Goal: Find contact information: Find contact information

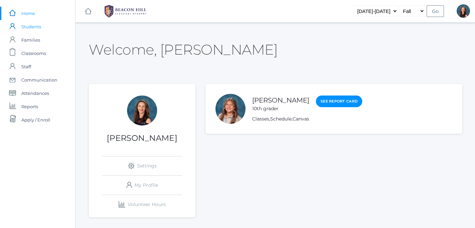
click at [34, 27] on span "Students" at bounding box center [31, 26] width 20 height 13
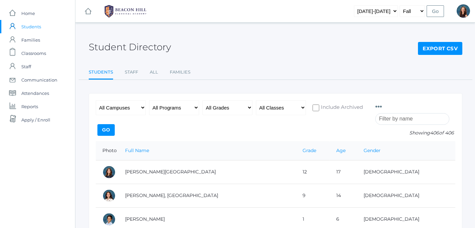
click at [384, 121] on input "search" at bounding box center [412, 119] width 74 height 12
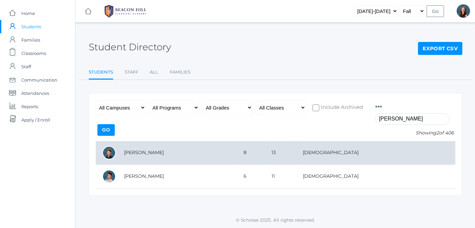
type input "[PERSON_NAME]"
click at [152, 156] on td "[PERSON_NAME]" at bounding box center [176, 153] width 119 height 24
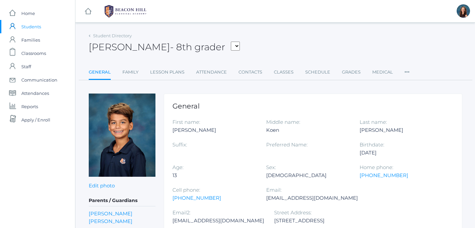
click at [114, 223] on link "Taylor Simpson" at bounding box center [111, 222] width 44 height 8
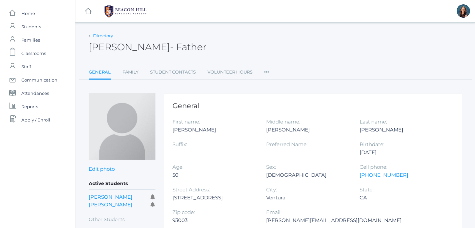
click at [98, 37] on link "Directory" at bounding box center [103, 35] width 20 height 5
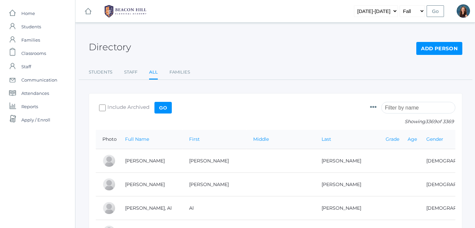
click at [397, 109] on input "search" at bounding box center [418, 108] width 74 height 12
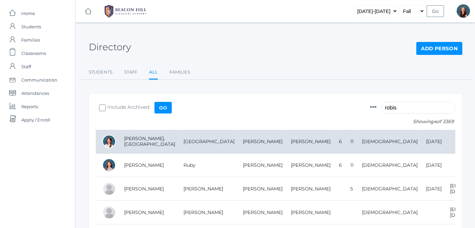
type input "robis"
click at [143, 142] on td "[PERSON_NAME], [GEOGRAPHIC_DATA]" at bounding box center [146, 142] width 59 height 24
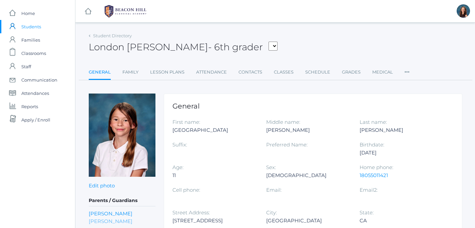
click at [108, 222] on link "Brent Robison" at bounding box center [111, 222] width 44 height 8
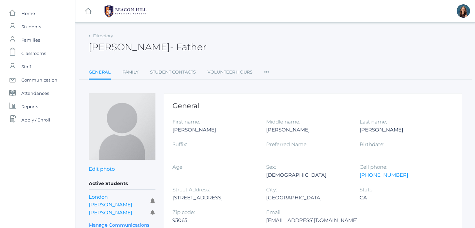
click at [93, 35] on div "Directory" at bounding box center [101, 36] width 24 height 7
click at [90, 36] on div "Directory" at bounding box center [101, 36] width 24 height 7
click at [98, 34] on link "Directory" at bounding box center [103, 35] width 20 height 5
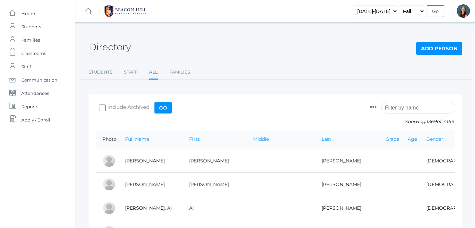
click at [396, 109] on input "search" at bounding box center [418, 108] width 74 height 12
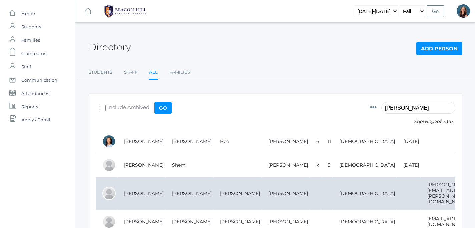
type input "zeller"
click at [143, 191] on td "[PERSON_NAME]" at bounding box center [141, 193] width 48 height 33
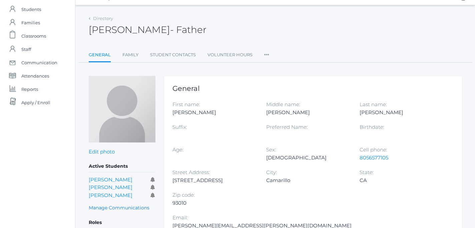
scroll to position [19, 0]
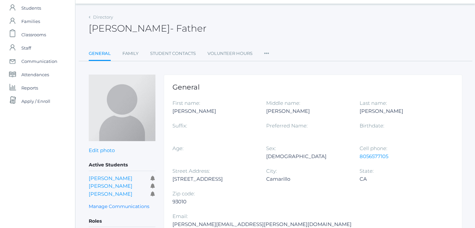
click at [389, 158] on div "8056577105" at bounding box center [401, 157] width 84 height 8
copy link "8056577105"
click at [97, 17] on link "Directory" at bounding box center [103, 16] width 20 height 5
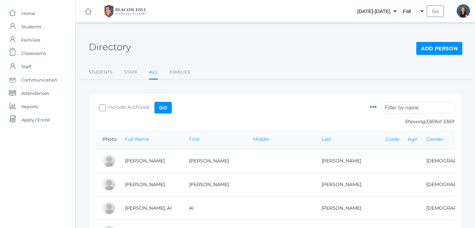
click at [400, 109] on input "search" at bounding box center [418, 108] width 74 height 12
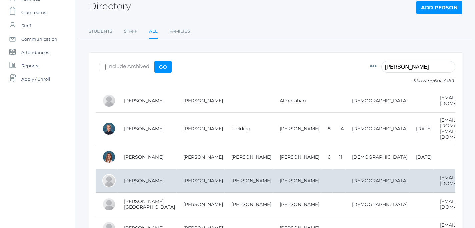
scroll to position [41, 0]
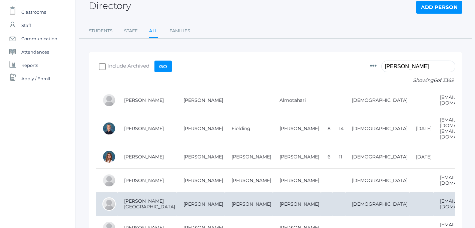
type input "mota"
click at [134, 197] on td "[PERSON_NAME][GEOGRAPHIC_DATA]" at bounding box center [146, 205] width 59 height 24
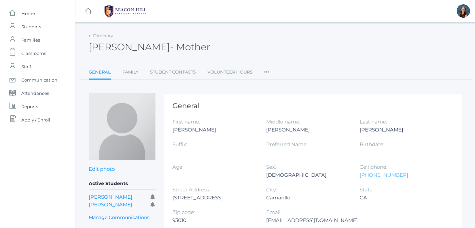
click at [394, 176] on link "[PHONE_NUMBER]" at bounding box center [383, 175] width 49 height 6
click at [396, 176] on div "[PHONE_NUMBER]" at bounding box center [401, 175] width 84 height 8
drag, startPoint x: 396, startPoint y: 176, endPoint x: 361, endPoint y: 178, distance: 35.1
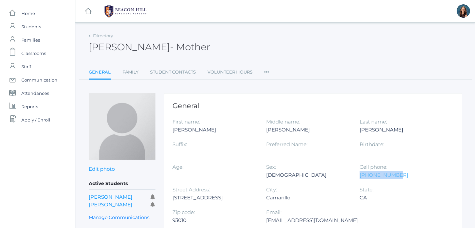
click at [361, 178] on div "[PHONE_NUMBER]" at bounding box center [401, 175] width 84 height 8
copy link "[PHONE_NUMBER]"
click at [133, 71] on link "Family" at bounding box center [130, 72] width 16 height 13
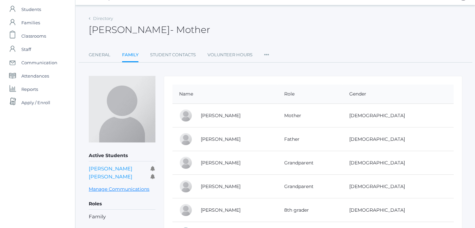
scroll to position [19, 0]
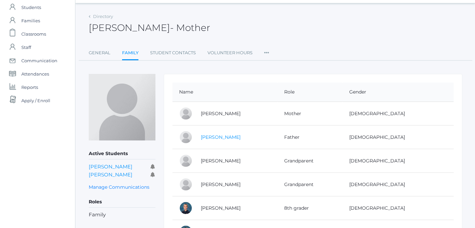
click at [221, 137] on link "[PERSON_NAME]" at bounding box center [221, 137] width 40 height 6
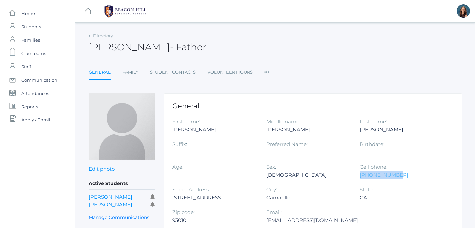
drag, startPoint x: 396, startPoint y: 176, endPoint x: 360, endPoint y: 178, distance: 36.1
click at [360, 178] on div "[PHONE_NUMBER]" at bounding box center [401, 175] width 84 height 8
copy link "[PHONE_NUMBER]"
click at [97, 39] on div "[PERSON_NAME] - Father [PERSON_NAME] Father" at bounding box center [275, 43] width 373 height 25
click at [99, 36] on link "Directory" at bounding box center [103, 35] width 20 height 5
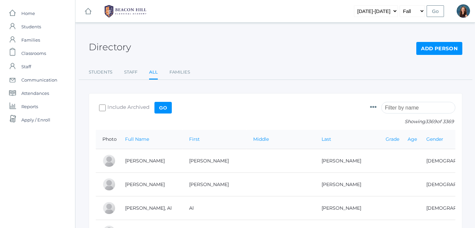
click at [400, 108] on input "search" at bounding box center [418, 108] width 74 height 12
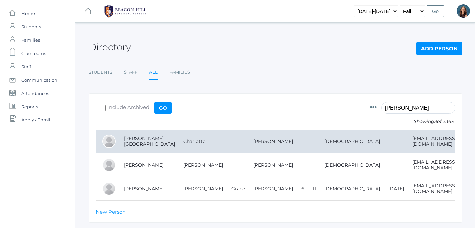
type input "[PERSON_NAME]"
click at [155, 139] on td "[PERSON_NAME][GEOGRAPHIC_DATA]" at bounding box center [146, 142] width 59 height 24
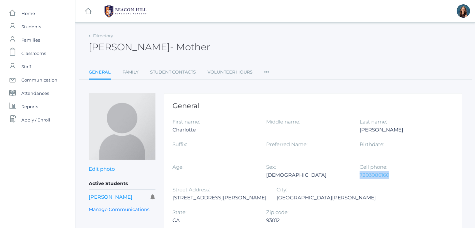
drag, startPoint x: 390, startPoint y: 176, endPoint x: 361, endPoint y: 177, distance: 29.0
click at [361, 177] on div "7203086160" at bounding box center [401, 175] width 84 height 8
copy link "7203086160"
click at [105, 36] on link "Directory" at bounding box center [103, 35] width 20 height 5
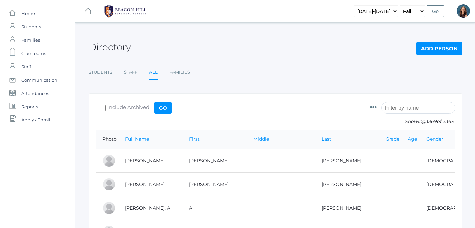
click at [416, 109] on input "search" at bounding box center [418, 108] width 74 height 12
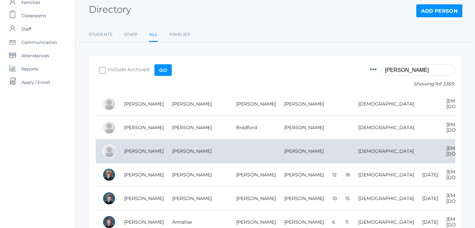
scroll to position [40, 0]
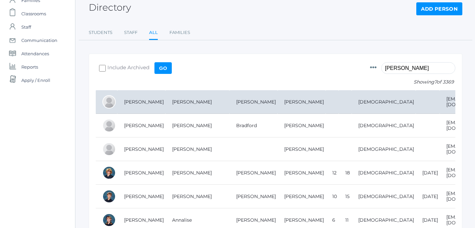
type input "cushing"
click at [146, 101] on td "Cushing, Melinda" at bounding box center [141, 102] width 48 height 24
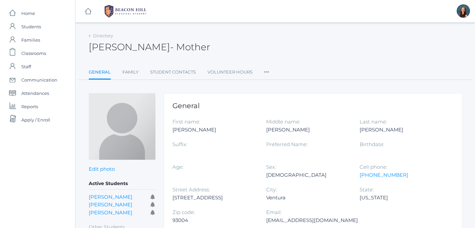
drag, startPoint x: 394, startPoint y: 177, endPoint x: 360, endPoint y: 180, distance: 34.1
click at [360, 180] on div "Cell phone: [PHONE_NUMBER]" at bounding box center [406, 174] width 94 height 23
drag, startPoint x: 394, startPoint y: 175, endPoint x: 360, endPoint y: 177, distance: 34.4
click at [360, 177] on div "805-901-4873" at bounding box center [401, 175] width 84 height 8
copy link "805-901-4873"
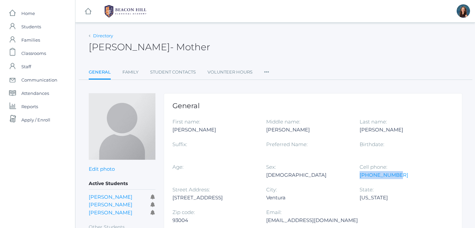
click at [103, 38] on link "Directory" at bounding box center [103, 35] width 20 height 5
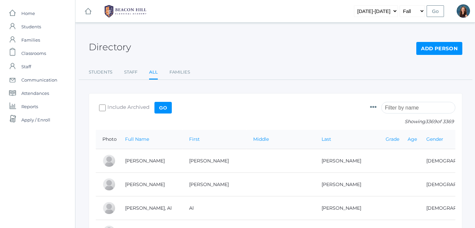
click at [410, 108] on input "search" at bounding box center [418, 108] width 74 height 12
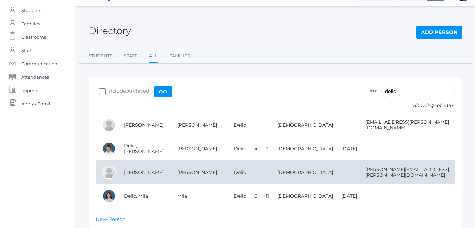
scroll to position [23, 0]
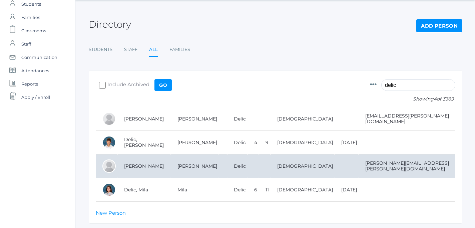
type input "delic"
click at [136, 166] on td "[PERSON_NAME]" at bounding box center [143, 167] width 53 height 24
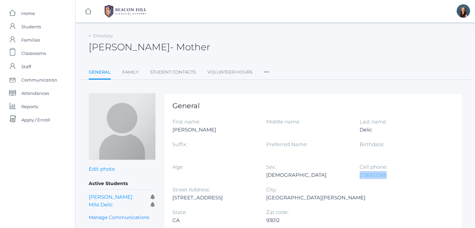
drag, startPoint x: 388, startPoint y: 176, endPoint x: 360, endPoint y: 177, distance: 28.0
click at [360, 177] on div "2136102566" at bounding box center [401, 175] width 84 height 8
copy link "2136102566"
click at [95, 36] on link "Directory" at bounding box center [103, 35] width 20 height 5
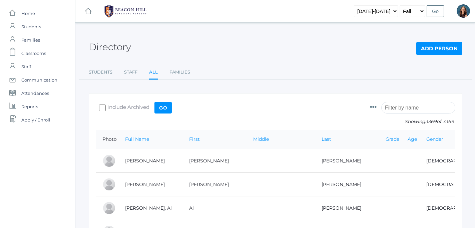
click at [392, 108] on input "search" at bounding box center [418, 108] width 74 height 12
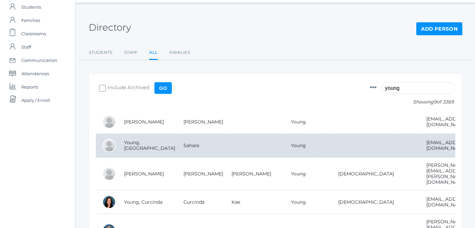
scroll to position [21, 0]
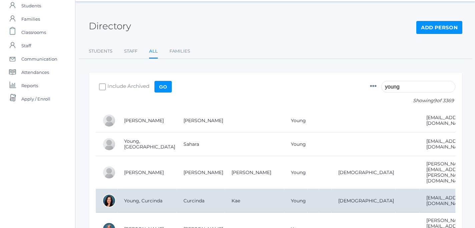
type input "young"
click at [135, 189] on td "Young, Curcinda" at bounding box center [146, 201] width 59 height 24
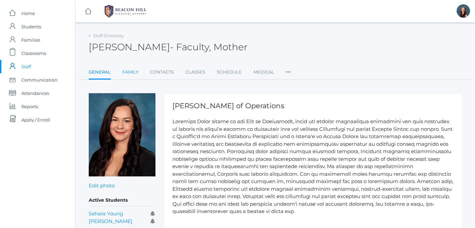
click at [131, 72] on link "Family" at bounding box center [130, 72] width 16 height 13
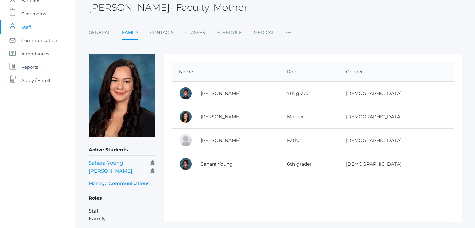
scroll to position [28, 0]
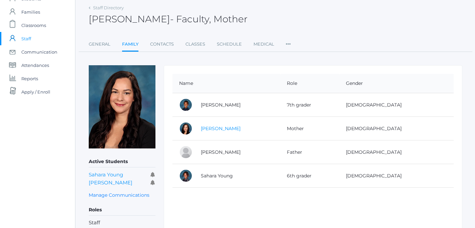
click at [222, 129] on link "[PERSON_NAME]" at bounding box center [221, 129] width 40 height 6
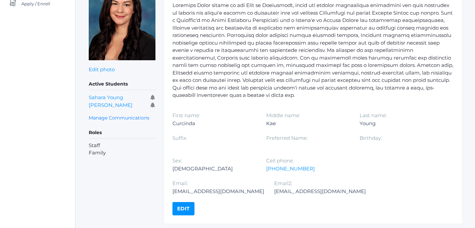
scroll to position [137, 0]
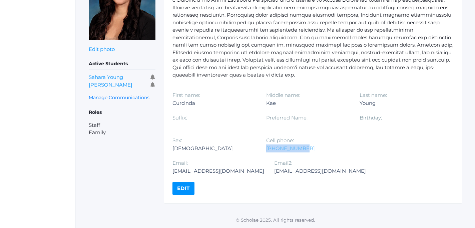
drag, startPoint x: 300, startPoint y: 149, endPoint x: 266, endPoint y: 148, distance: 34.3
click at [266, 148] on div "[PHONE_NUMBER]" at bounding box center [308, 149] width 84 height 8
copy link "[PHONE_NUMBER]"
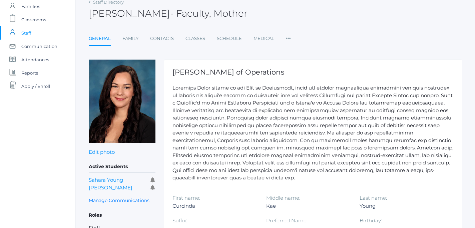
scroll to position [0, 0]
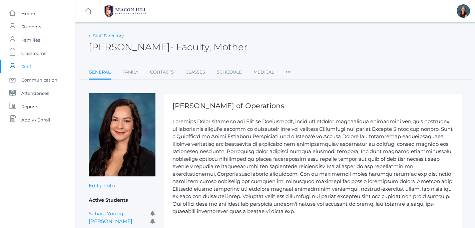
click at [106, 36] on link "Staff Directory" at bounding box center [108, 35] width 31 height 5
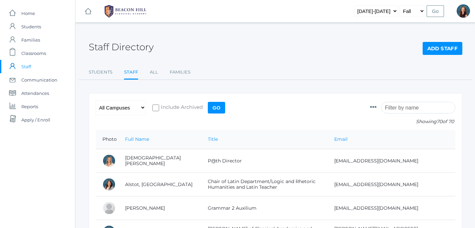
click at [394, 108] on input "search" at bounding box center [418, 108] width 74 height 12
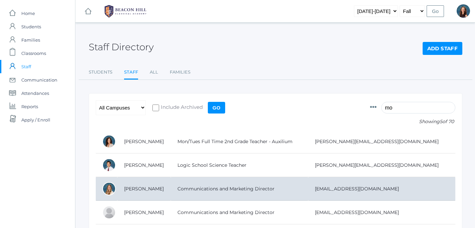
type input "mo"
click at [133, 189] on td "[PERSON_NAME]" at bounding box center [143, 189] width 53 height 24
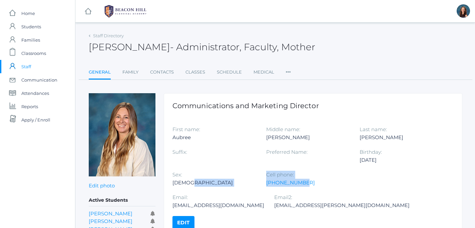
drag, startPoint x: 301, startPoint y: 183, endPoint x: 266, endPoint y: 184, distance: 35.0
click at [266, 184] on div "First name: [PERSON_NAME] Middle name: [PERSON_NAME] Last name: [PERSON_NAME] S…" at bounding box center [312, 171] width 281 height 91
click at [284, 191] on div "Cell phone: [PHONE_NUMBER]" at bounding box center [313, 182] width 94 height 23
drag, startPoint x: 301, startPoint y: 184, endPoint x: 266, endPoint y: 184, distance: 34.3
click at [266, 184] on div "[PHONE_NUMBER]" at bounding box center [308, 183] width 84 height 8
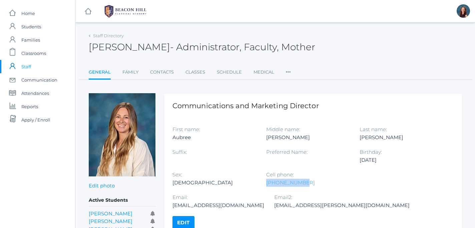
copy link "[PHONE_NUMBER]"
click at [105, 37] on link "Staff Directory" at bounding box center [108, 35] width 31 height 5
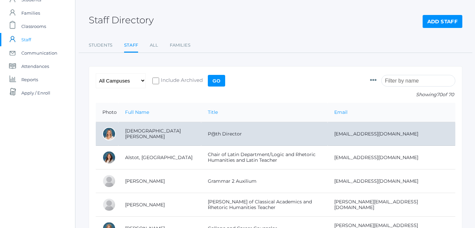
scroll to position [27, 0]
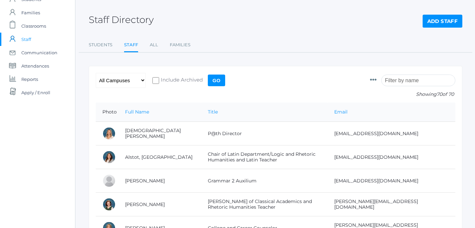
click at [402, 79] on input "search" at bounding box center [418, 81] width 74 height 12
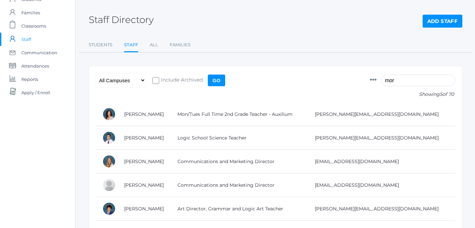
scroll to position [0, 0]
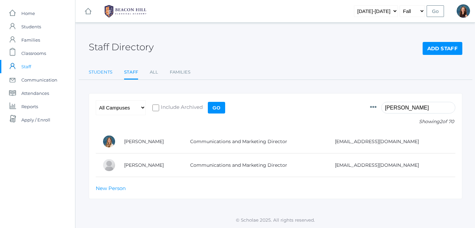
type input "[PERSON_NAME]"
click at [103, 71] on link "Students" at bounding box center [101, 72] width 24 height 13
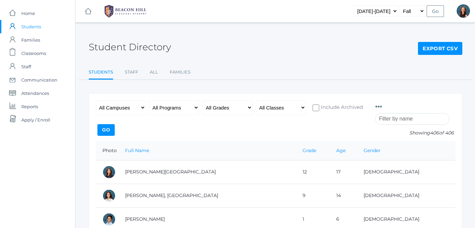
click at [383, 120] on input "search" at bounding box center [412, 119] width 74 height 12
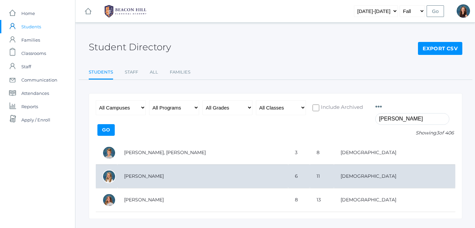
scroll to position [15, 0]
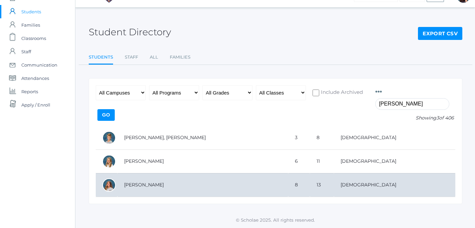
type input "[PERSON_NAME]"
click at [128, 184] on td "[PERSON_NAME]" at bounding box center [202, 185] width 171 height 24
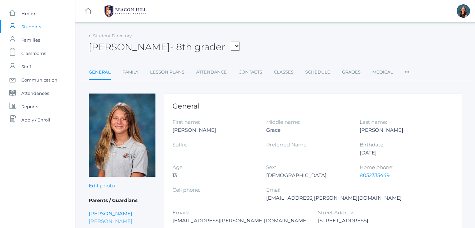
click at [100, 223] on link "[PERSON_NAME]" at bounding box center [111, 222] width 44 height 8
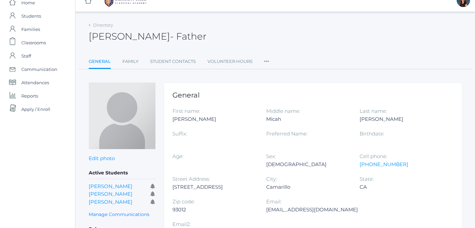
scroll to position [11, 1]
drag, startPoint x: 391, startPoint y: 164, endPoint x: 359, endPoint y: 164, distance: 32.0
click at [359, 164] on div "805-233-5913" at bounding box center [401, 164] width 84 height 8
copy link "805-233-5913"
click at [99, 26] on link "Directory" at bounding box center [102, 24] width 20 height 5
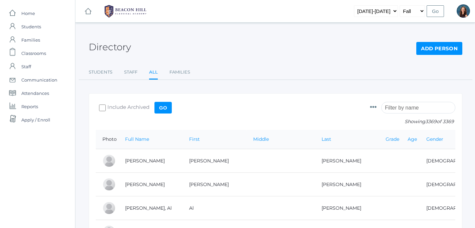
click at [392, 105] on input "search" at bounding box center [418, 108] width 74 height 12
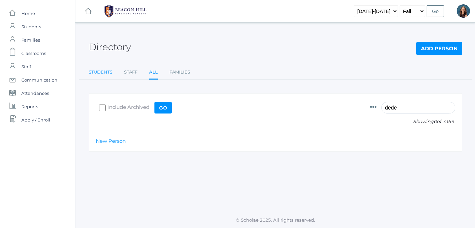
type input "dede"
click at [94, 70] on link "Students" at bounding box center [101, 72] width 24 height 13
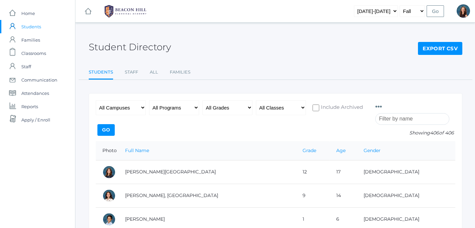
click at [386, 123] on input "search" at bounding box center [412, 119] width 74 height 12
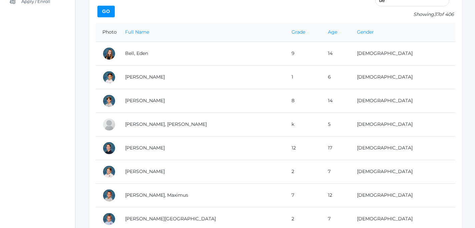
scroll to position [121, 0]
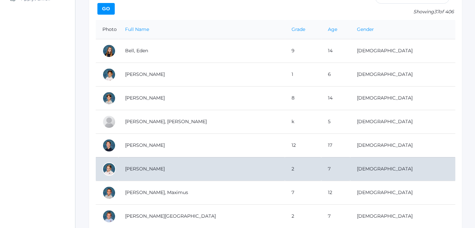
type input "de"
click at [147, 171] on td "[PERSON_NAME]" at bounding box center [201, 169] width 166 height 24
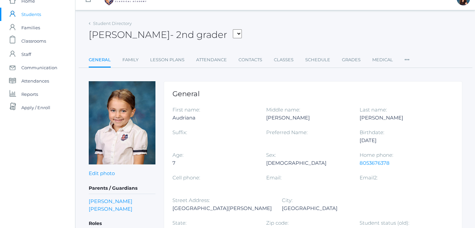
scroll to position [15, 0]
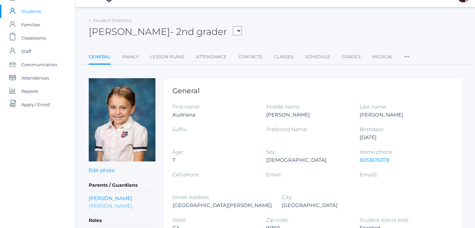
click at [115, 206] on link "[PERSON_NAME]" at bounding box center [111, 206] width 44 height 8
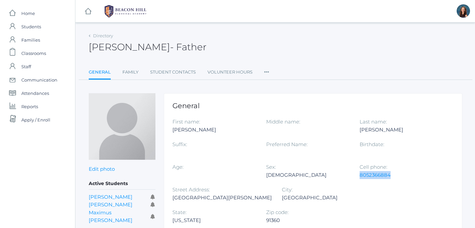
drag, startPoint x: 391, startPoint y: 176, endPoint x: 360, endPoint y: 179, distance: 30.8
click at [360, 179] on div "8052366884" at bounding box center [401, 175] width 84 height 8
copy link "8052366884"
click at [100, 36] on link "Directory" at bounding box center [103, 35] width 20 height 5
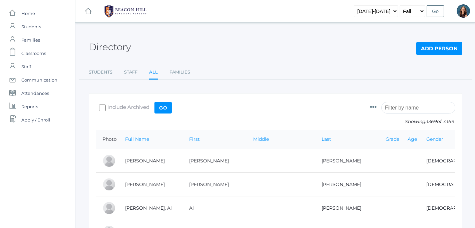
click at [385, 109] on input "search" at bounding box center [418, 108] width 74 height 12
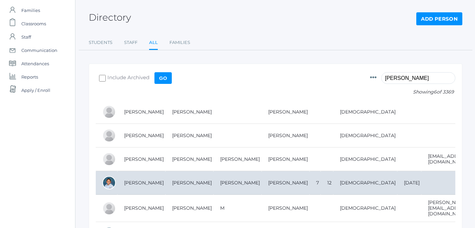
scroll to position [31, 0]
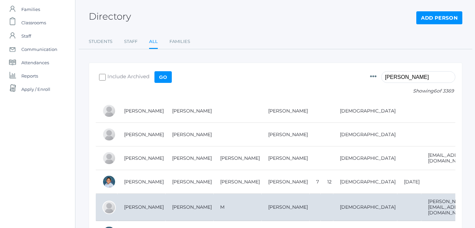
type input "rosas"
click at [145, 204] on td "[PERSON_NAME]" at bounding box center [141, 207] width 48 height 27
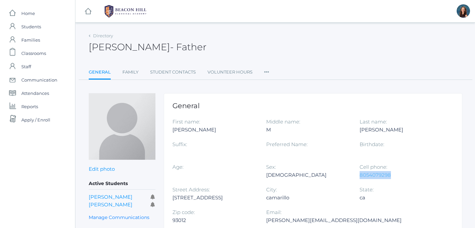
drag, startPoint x: 391, startPoint y: 176, endPoint x: 361, endPoint y: 178, distance: 30.7
click at [361, 178] on div "8054079298" at bounding box center [401, 175] width 84 height 8
copy link "8054079298"
click at [97, 36] on link "Directory" at bounding box center [103, 35] width 20 height 5
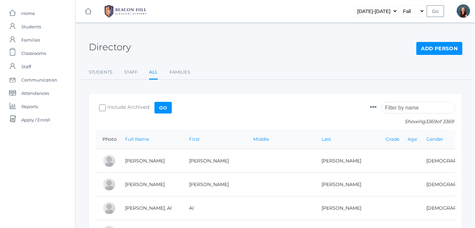
click at [402, 110] on input "search" at bounding box center [418, 108] width 74 height 12
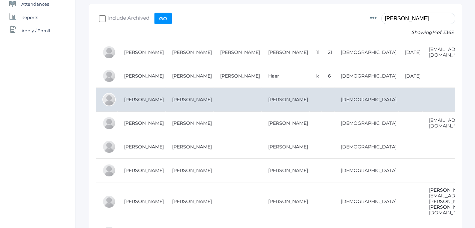
scroll to position [93, 0]
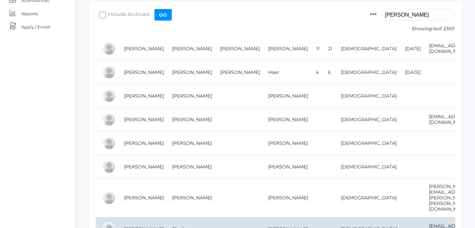
type input "henry"
click at [141, 218] on td "Henry, Shady" at bounding box center [141, 230] width 48 height 24
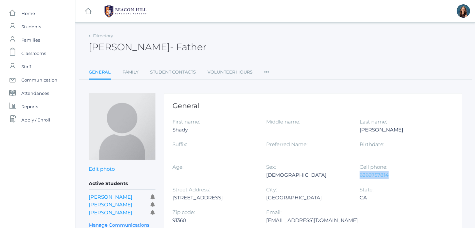
drag, startPoint x: 390, startPoint y: 176, endPoint x: 360, endPoint y: 177, distance: 30.0
click at [360, 177] on div "6269757814" at bounding box center [401, 175] width 84 height 8
copy link "6269757814"
click at [99, 34] on link "Directory" at bounding box center [103, 35] width 20 height 5
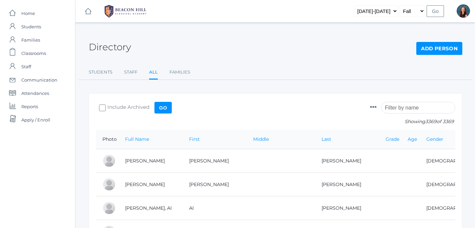
click at [398, 109] on input "search" at bounding box center [418, 108] width 74 height 12
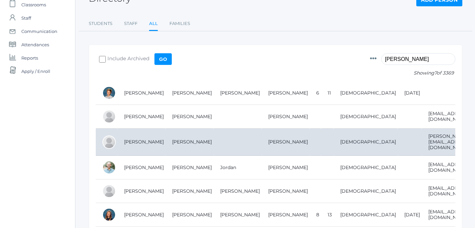
scroll to position [65, 0]
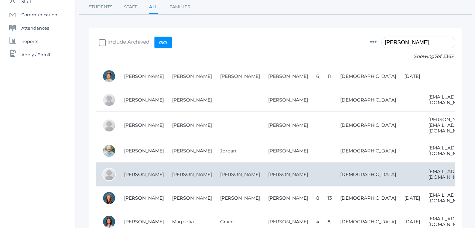
type input "[PERSON_NAME]"
click at [145, 173] on td "[PERSON_NAME]" at bounding box center [141, 175] width 48 height 24
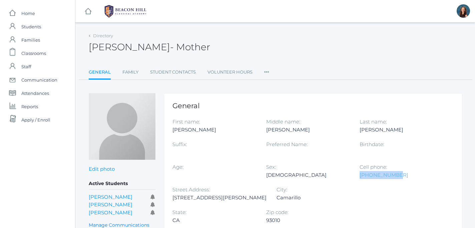
drag, startPoint x: 397, startPoint y: 176, endPoint x: 360, endPoint y: 179, distance: 37.7
click at [360, 179] on div "[PHONE_NUMBER]" at bounding box center [401, 175] width 84 height 8
copy link "[PHONE_NUMBER]"
click at [105, 37] on link "Directory" at bounding box center [103, 35] width 20 height 5
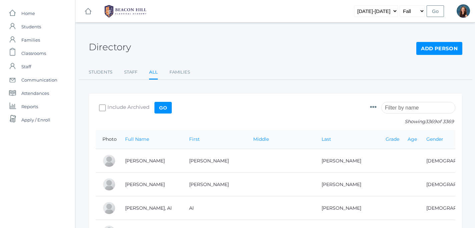
click at [393, 105] on input "search" at bounding box center [418, 108] width 74 height 12
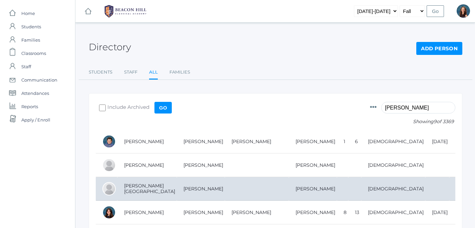
type input "kohr"
click at [134, 189] on td "[PERSON_NAME][GEOGRAPHIC_DATA]" at bounding box center [146, 189] width 59 height 24
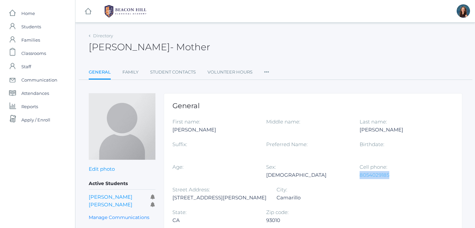
drag, startPoint x: 389, startPoint y: 176, endPoint x: 360, endPoint y: 178, distance: 29.4
click at [360, 178] on div "8054029185" at bounding box center [401, 175] width 84 height 8
copy link "8054029185"
click at [100, 36] on link "Directory" at bounding box center [103, 35] width 20 height 5
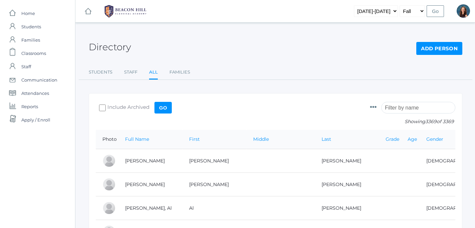
click at [395, 110] on input "search" at bounding box center [418, 108] width 74 height 12
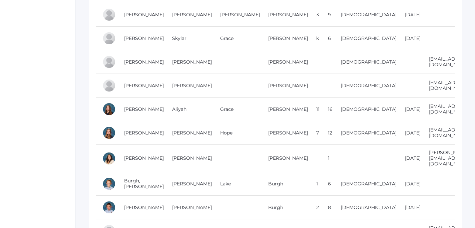
scroll to position [272, 0]
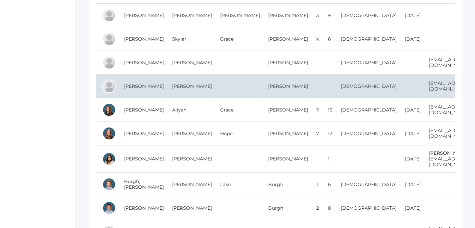
type input "burg"
click at [132, 79] on td "[PERSON_NAME]" at bounding box center [141, 87] width 48 height 24
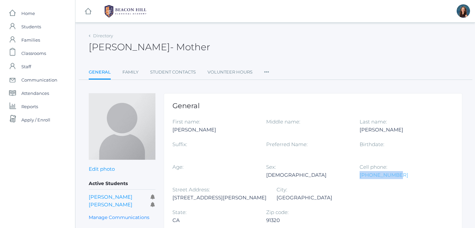
drag, startPoint x: 395, startPoint y: 177, endPoint x: 360, endPoint y: 178, distance: 35.4
click at [360, 178] on div "[PHONE_NUMBER]" at bounding box center [401, 175] width 84 height 8
copy link "[PHONE_NUMBER]"
click at [101, 38] on link "Directory" at bounding box center [103, 35] width 20 height 5
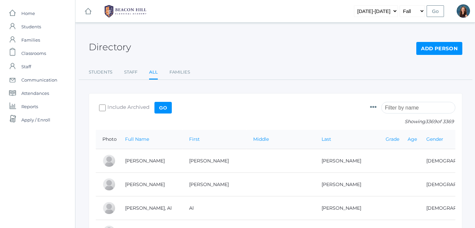
click at [409, 107] on input "search" at bounding box center [418, 108] width 74 height 12
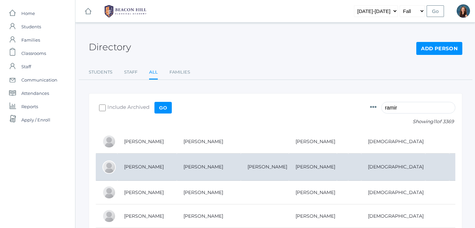
type input "ramir"
click at [150, 162] on td "[PERSON_NAME]" at bounding box center [146, 167] width 59 height 27
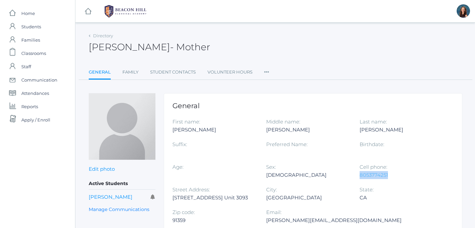
drag, startPoint x: 389, startPoint y: 176, endPoint x: 361, endPoint y: 178, distance: 28.4
click at [361, 178] on div "8053774251" at bounding box center [401, 175] width 84 height 8
copy link "8053774251"
click at [101, 38] on link "Directory" at bounding box center [103, 35] width 20 height 5
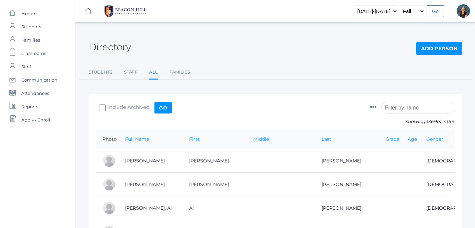
click at [401, 108] on input "search" at bounding box center [418, 108] width 74 height 12
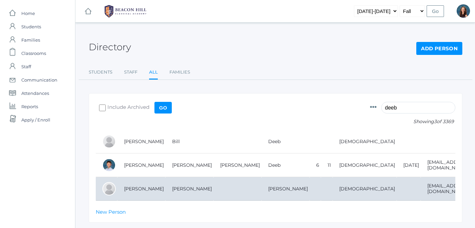
type input "deeb"
click at [141, 189] on td "[PERSON_NAME]" at bounding box center [141, 189] width 48 height 24
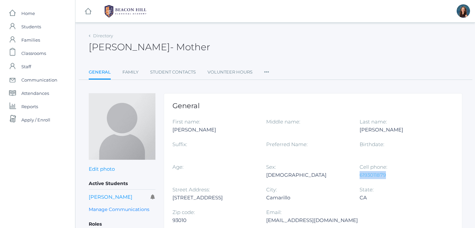
drag, startPoint x: 388, startPoint y: 174, endPoint x: 361, endPoint y: 176, distance: 27.7
click at [361, 176] on div "6193011879" at bounding box center [401, 175] width 84 height 8
copy link "6193011879"
click at [105, 38] on link "Directory" at bounding box center [103, 35] width 20 height 5
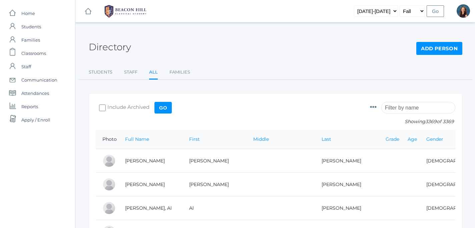
click at [393, 110] on input "search" at bounding box center [418, 108] width 74 height 12
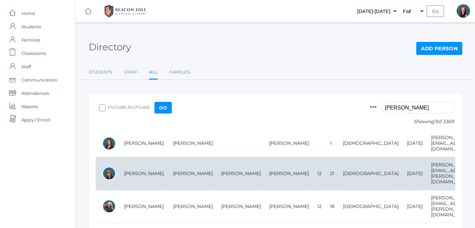
type input "webster"
click at [145, 165] on td "[PERSON_NAME]" at bounding box center [141, 173] width 49 height 33
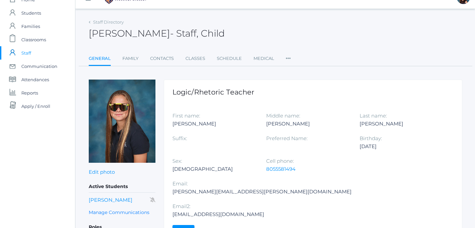
scroll to position [16, 0]
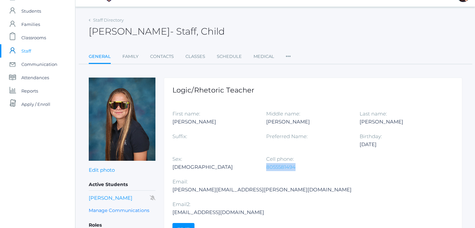
drag, startPoint x: 297, startPoint y: 167, endPoint x: 266, endPoint y: 167, distance: 30.7
click at [266, 167] on div "8055581494" at bounding box center [308, 167] width 84 height 8
copy link "8055581494"
click at [100, 20] on link "Staff Directory" at bounding box center [108, 19] width 31 height 5
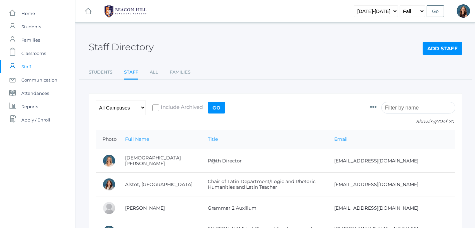
click at [386, 111] on input "search" at bounding box center [418, 108] width 74 height 12
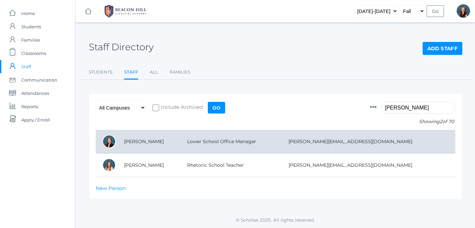
type input "smith"
click at [142, 138] on td "[PERSON_NAME]" at bounding box center [148, 142] width 63 height 24
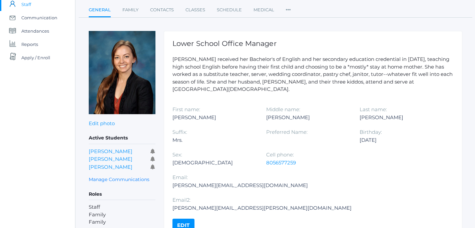
scroll to position [84, 0]
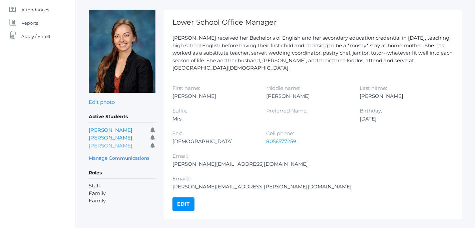
click at [113, 144] on link "[PERSON_NAME]" at bounding box center [111, 146] width 44 height 6
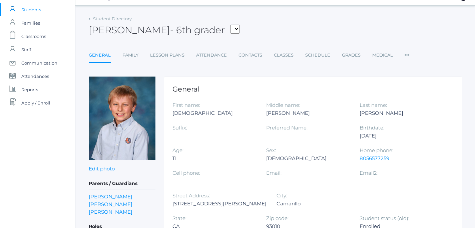
scroll to position [26, 0]
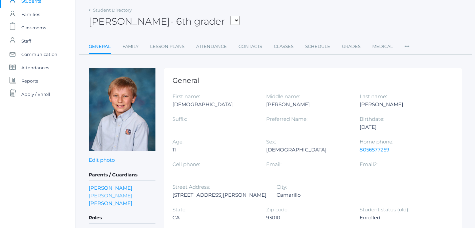
click at [107, 195] on link "[PERSON_NAME]" at bounding box center [111, 196] width 44 height 8
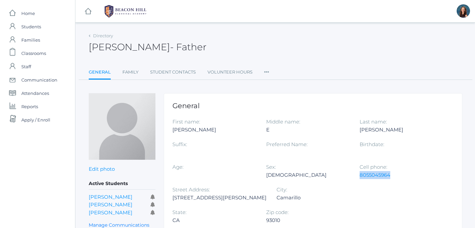
drag, startPoint x: 392, startPoint y: 175, endPoint x: 361, endPoint y: 179, distance: 31.3
click at [361, 179] on div "8055045964" at bounding box center [401, 175] width 84 height 8
copy link "8055045964"
click at [103, 35] on link "Directory" at bounding box center [103, 35] width 20 height 5
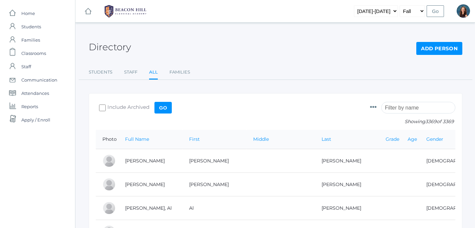
click at [398, 111] on input "search" at bounding box center [418, 108] width 74 height 12
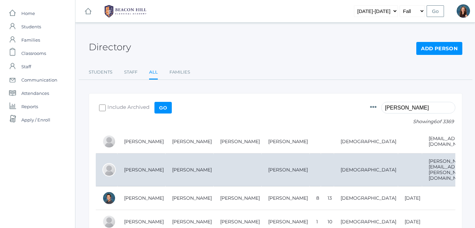
type input "kaufman"
click at [143, 167] on td "Kaufman, Dennis" at bounding box center [141, 170] width 48 height 33
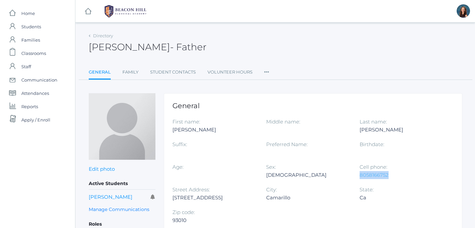
drag, startPoint x: 390, startPoint y: 176, endPoint x: 360, endPoint y: 176, distance: 30.3
click at [360, 176] on div "8058166752" at bounding box center [401, 175] width 84 height 8
copy link "8058166752"
click at [109, 35] on link "Directory" at bounding box center [103, 35] width 20 height 5
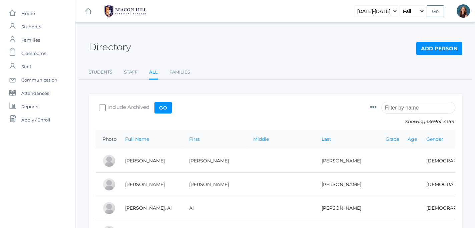
click at [394, 109] on input "search" at bounding box center [418, 108] width 74 height 12
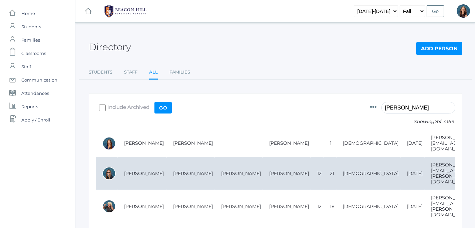
type input "webster"
click at [143, 167] on td "Webster, Avery" at bounding box center [141, 173] width 49 height 33
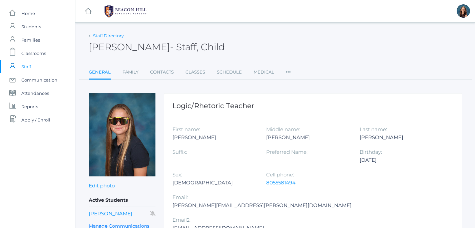
click at [104, 35] on link "Staff Directory" at bounding box center [108, 35] width 31 height 5
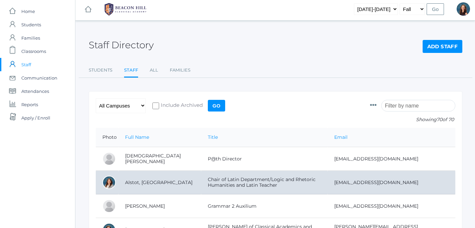
scroll to position [3, 0]
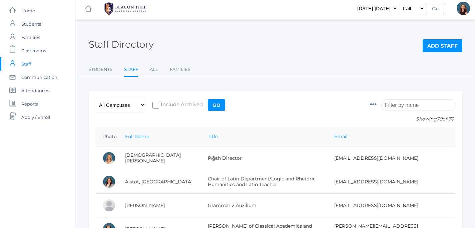
click at [395, 108] on input "search" at bounding box center [418, 105] width 74 height 12
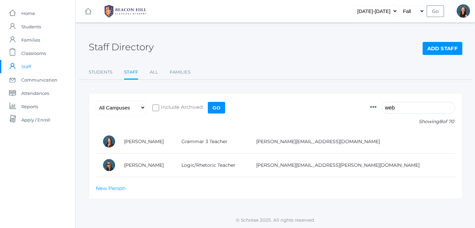
scroll to position [0, 0]
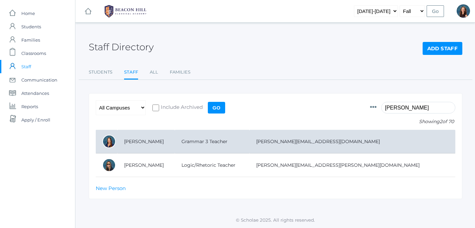
type input "[PERSON_NAME]"
click at [138, 143] on td "[PERSON_NAME]" at bounding box center [145, 142] width 57 height 24
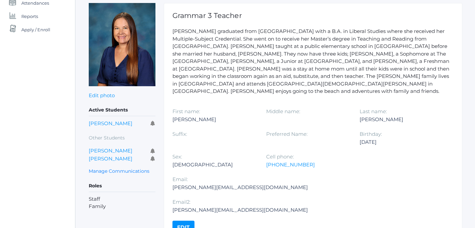
scroll to position [88, 0]
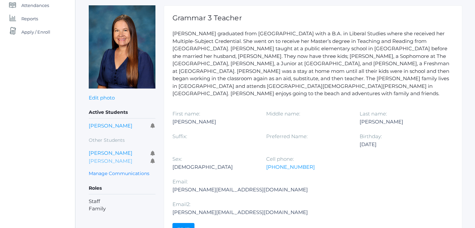
click at [102, 160] on link "[PERSON_NAME]" at bounding box center [111, 161] width 44 height 6
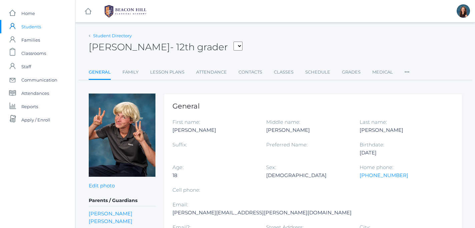
click at [97, 34] on link "Student Directory" at bounding box center [112, 35] width 39 height 5
